Goal: Find specific page/section: Find specific page/section

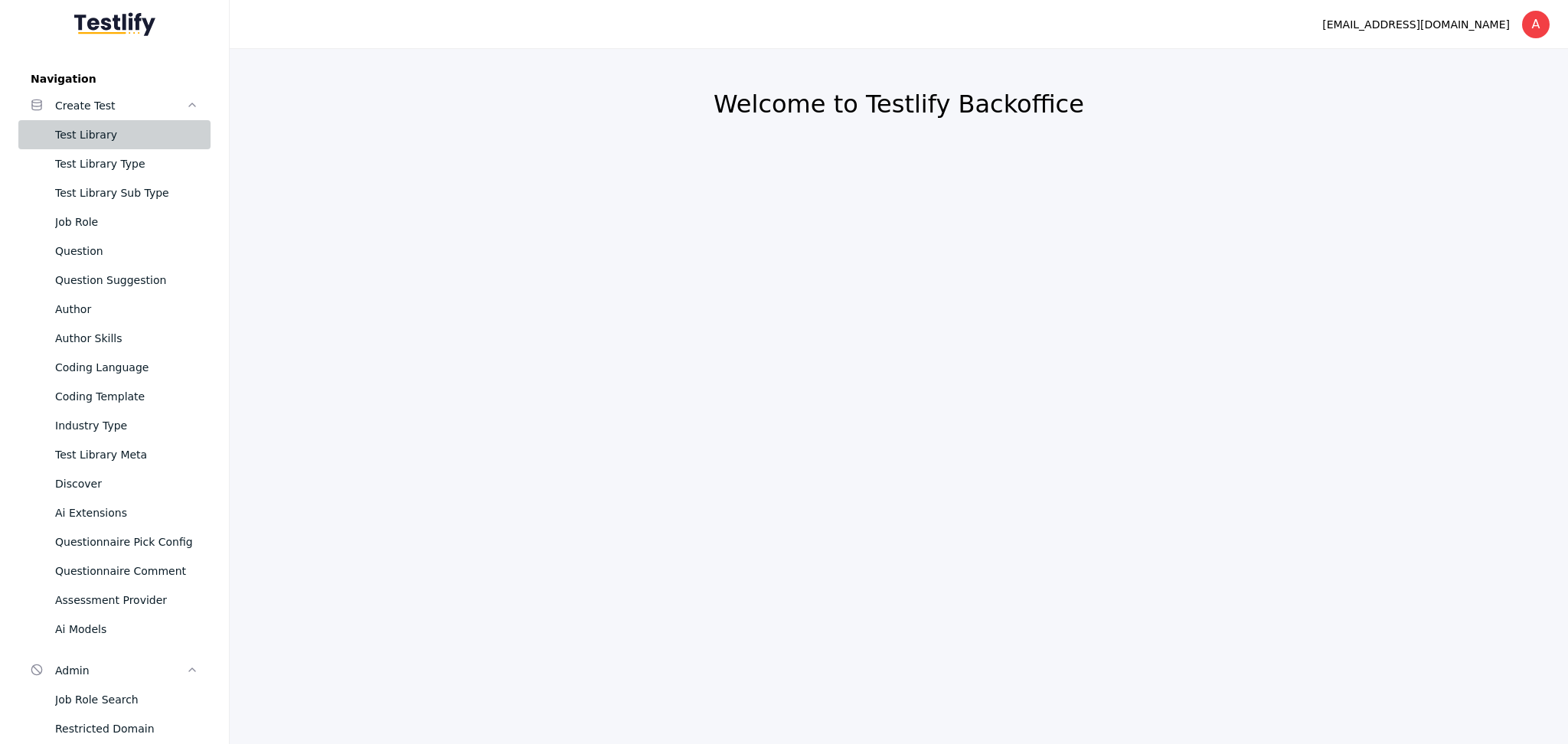
click at [83, 135] on div "Test Library" at bounding box center [126, 135] width 143 height 19
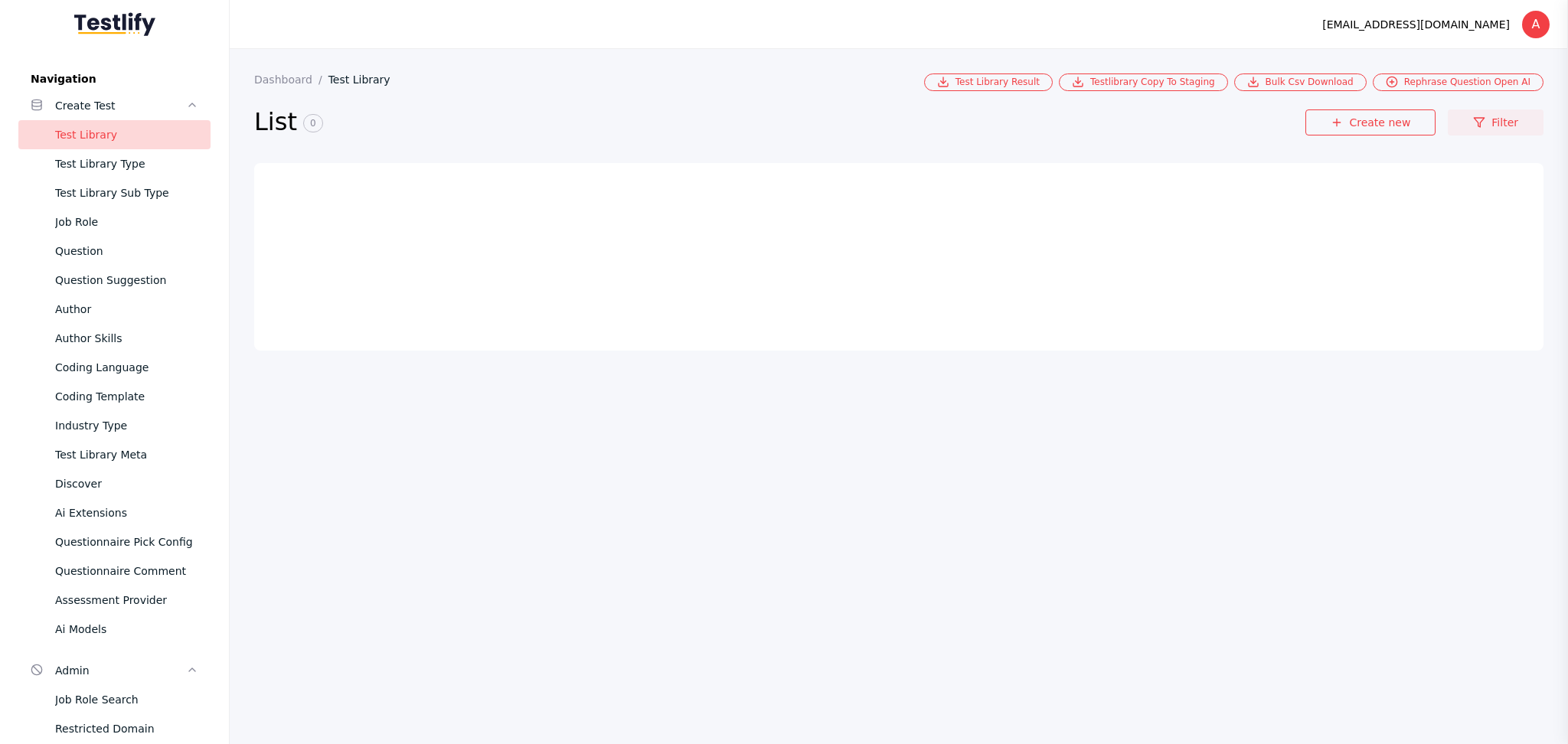
click at [1514, 123] on link "Filter" at bounding box center [1496, 122] width 96 height 26
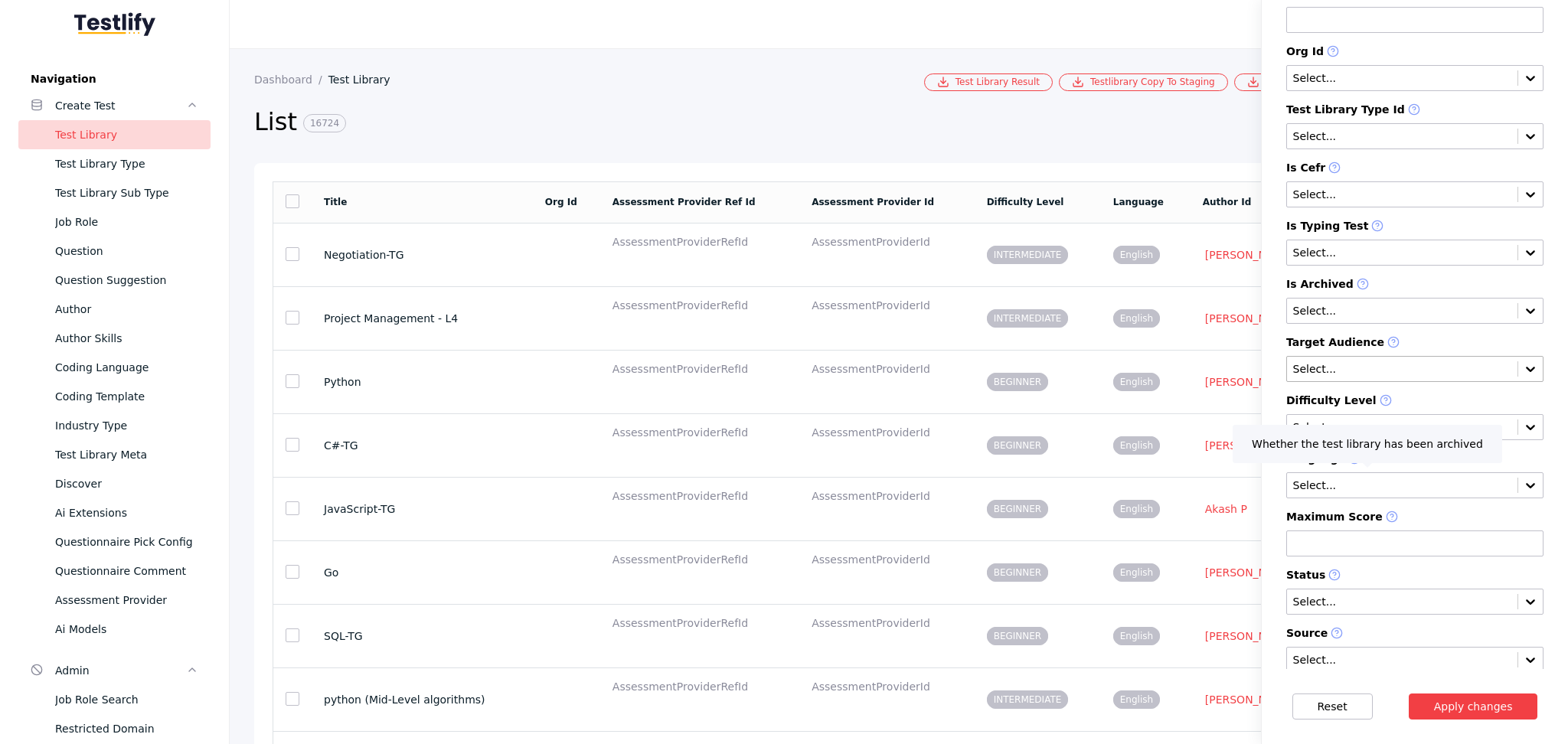
scroll to position [198, 0]
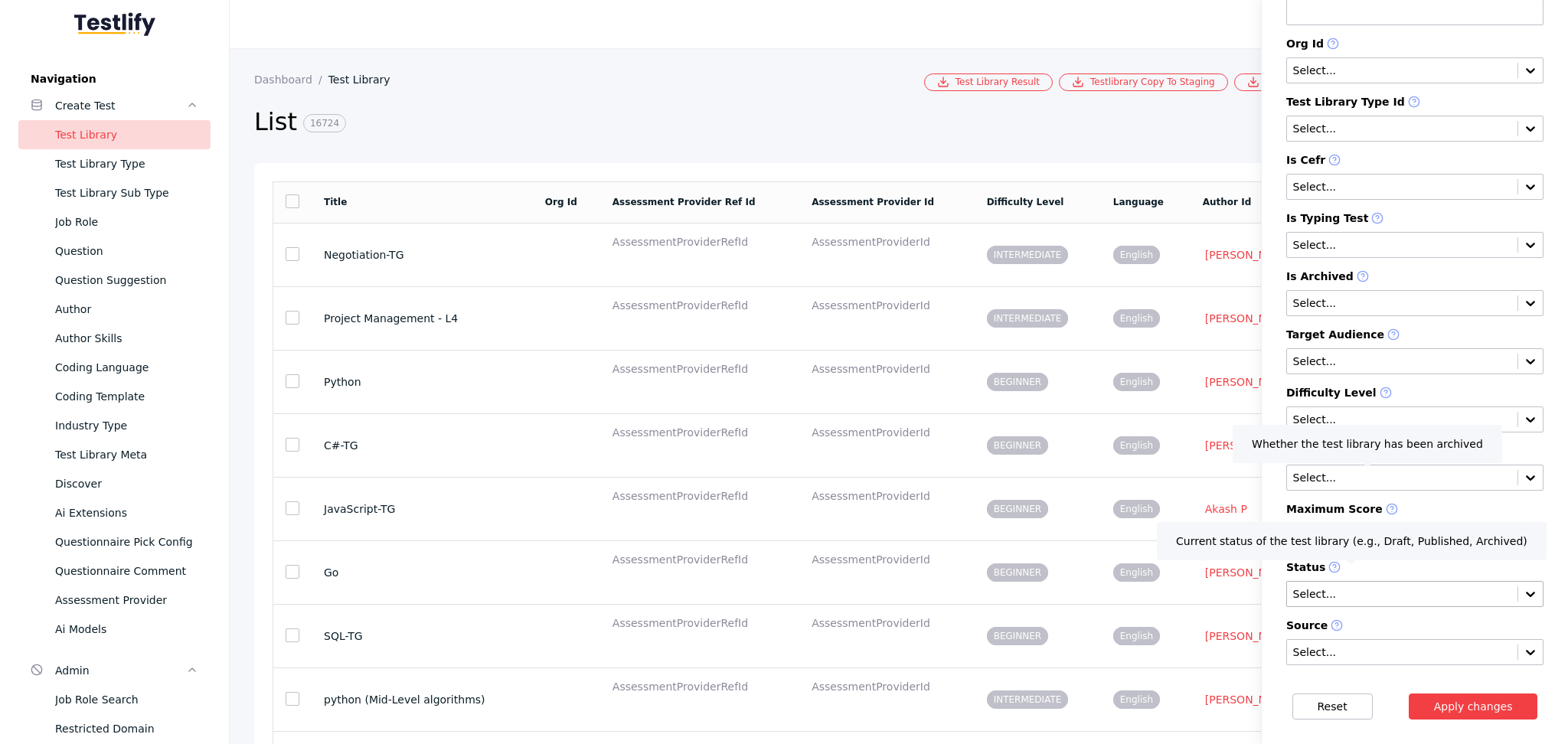
click at [1300, 601] on input "text" at bounding box center [1402, 595] width 222 height 12
click at [1311, 655] on div "DRAFT" at bounding box center [1415, 647] width 257 height 22
click at [1491, 718] on section "Reset Apply changes" at bounding box center [1415, 706] width 306 height 75
click at [1491, 712] on button "Apply changes" at bounding box center [1473, 706] width 129 height 26
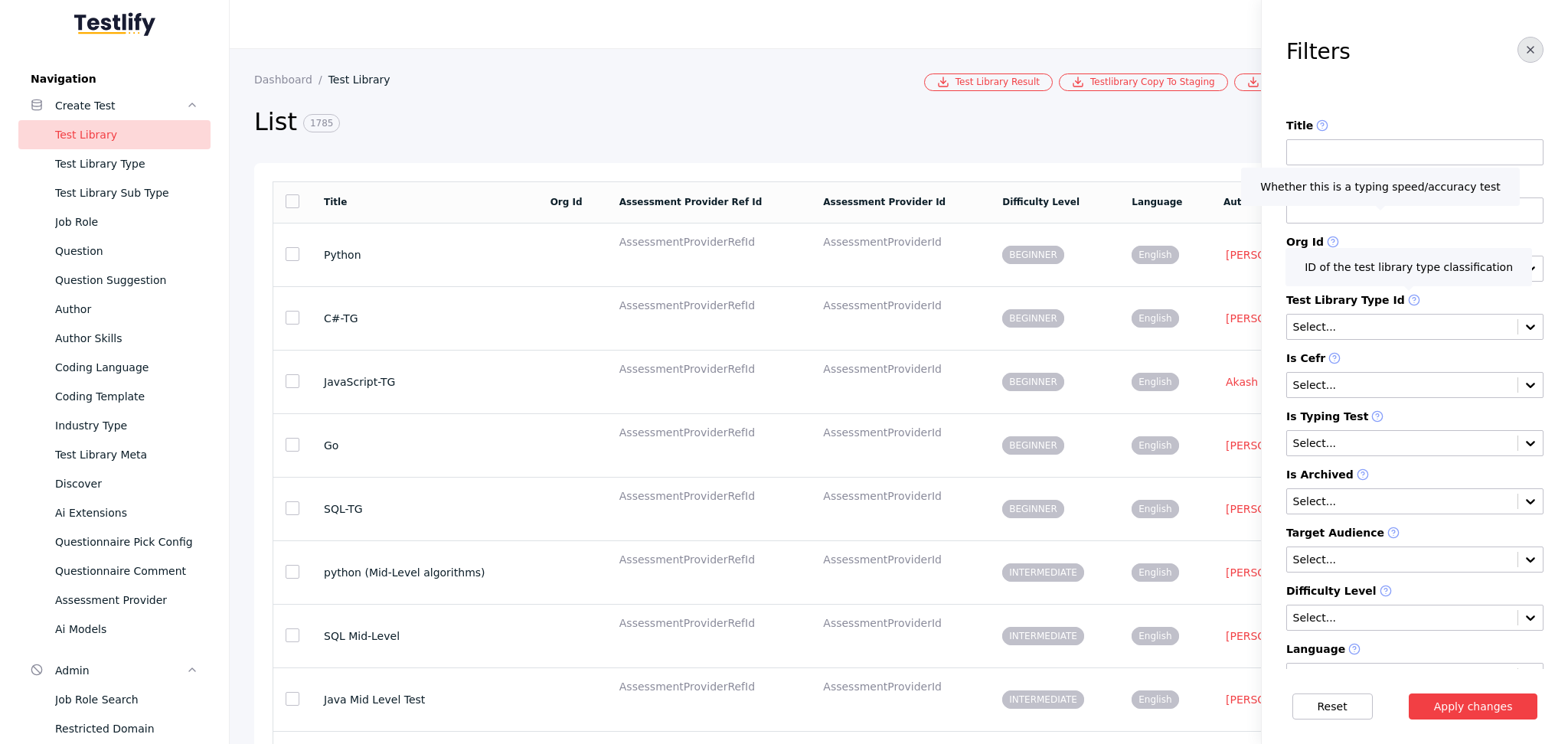
click at [1527, 52] on line "button" at bounding box center [1530, 50] width 6 height 6
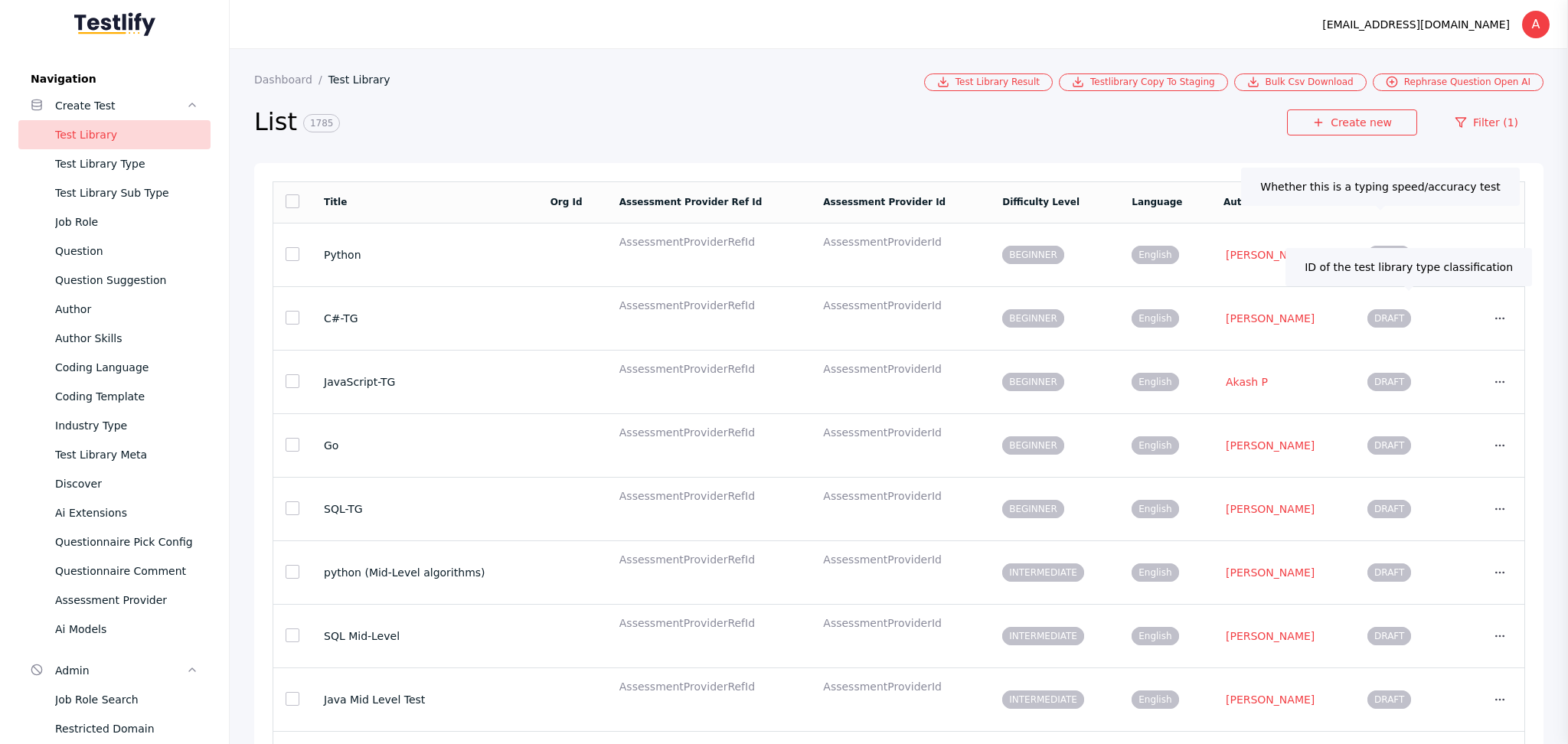
click at [1542, 197] on section "Dashboard Test Library Test Library Result Testlibrary Copy To Staging Bulk Csv…" at bounding box center [898, 420] width 1338 height 744
click at [1488, 124] on link "Filter (1)" at bounding box center [1486, 122] width 114 height 26
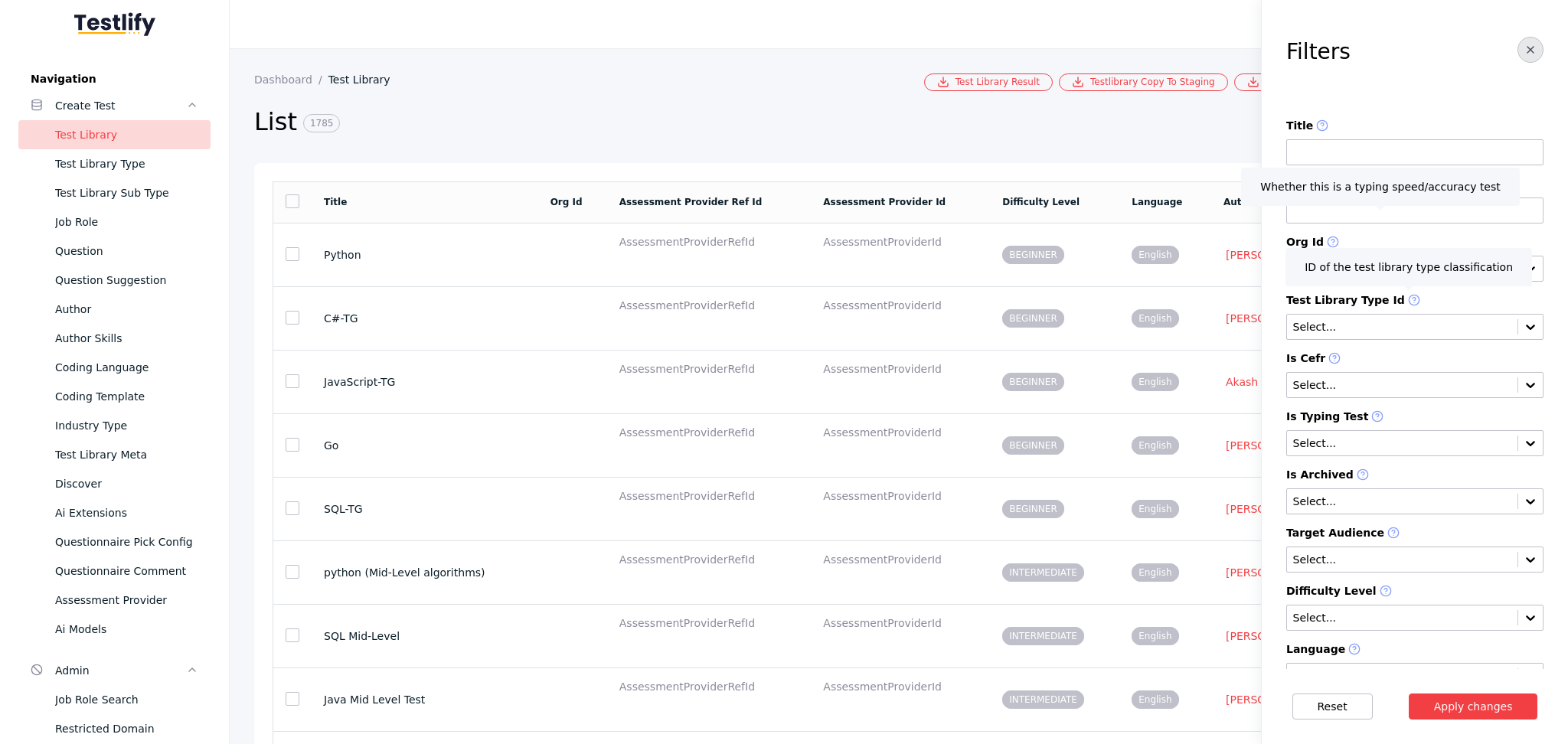
click at [1524, 43] on icon "button" at bounding box center [1530, 50] width 12 height 12
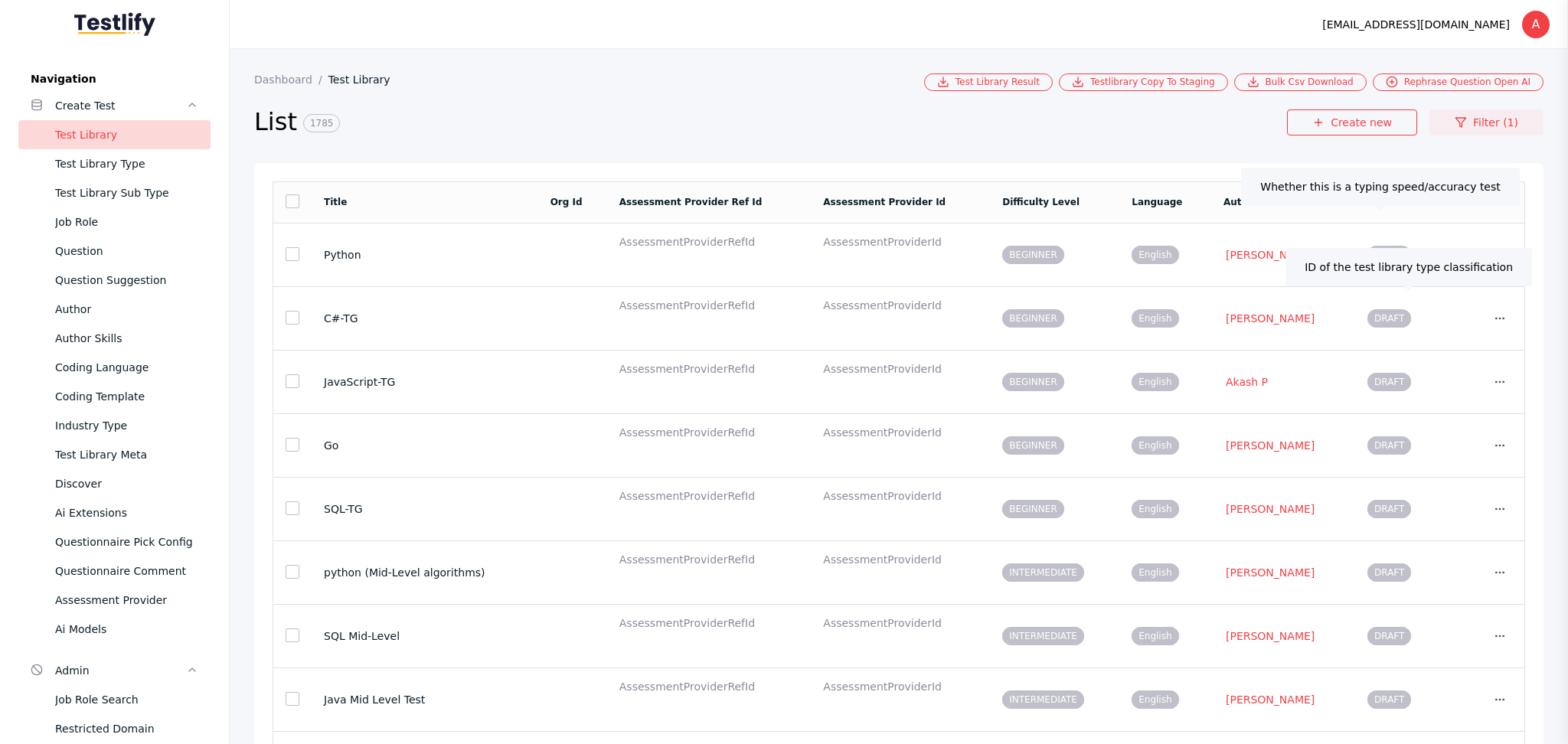
click at [1501, 113] on link "Filter (1)" at bounding box center [1486, 122] width 114 height 26
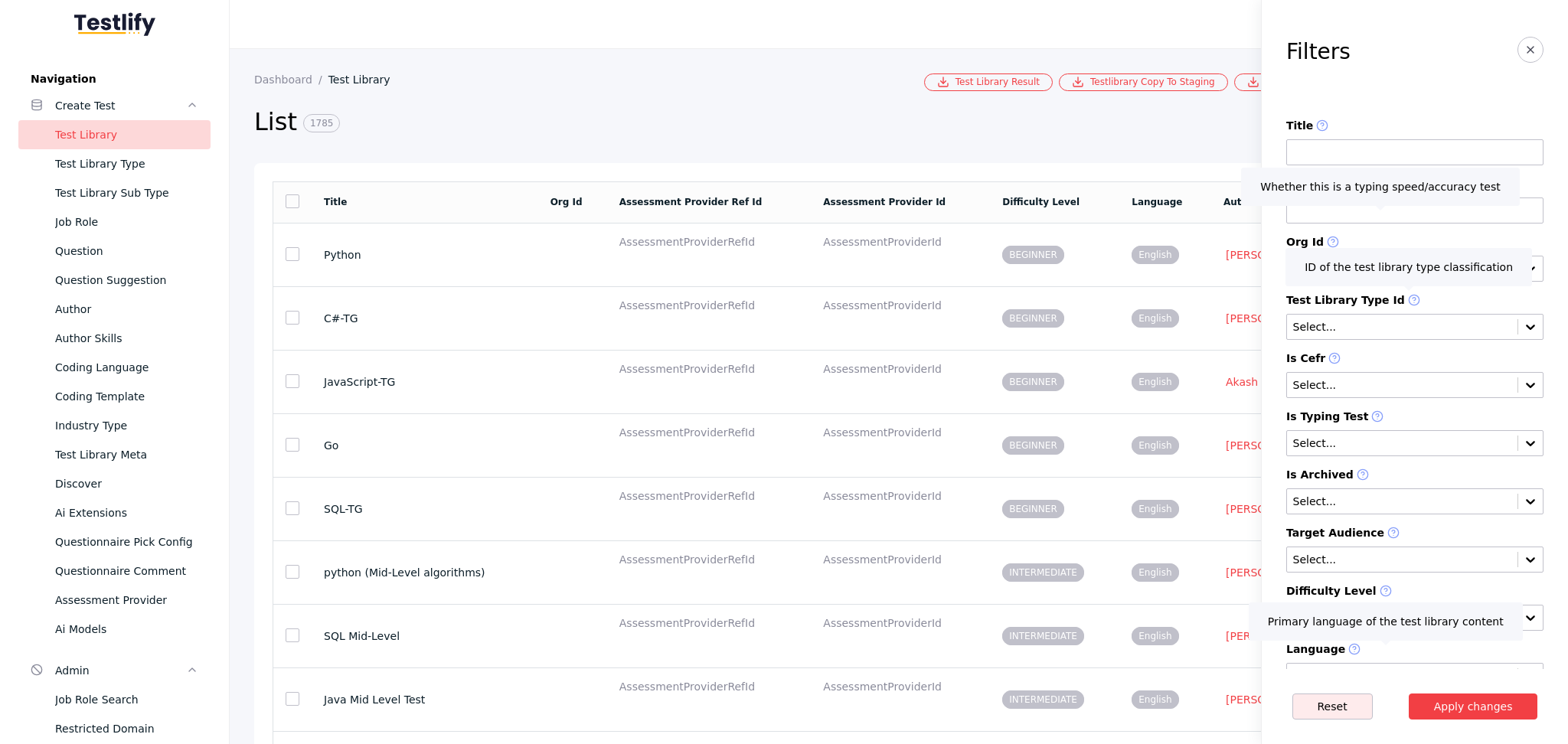
click at [1328, 710] on button "Reset" at bounding box center [1332, 706] width 81 height 26
